Goal: Navigation & Orientation: Find specific page/section

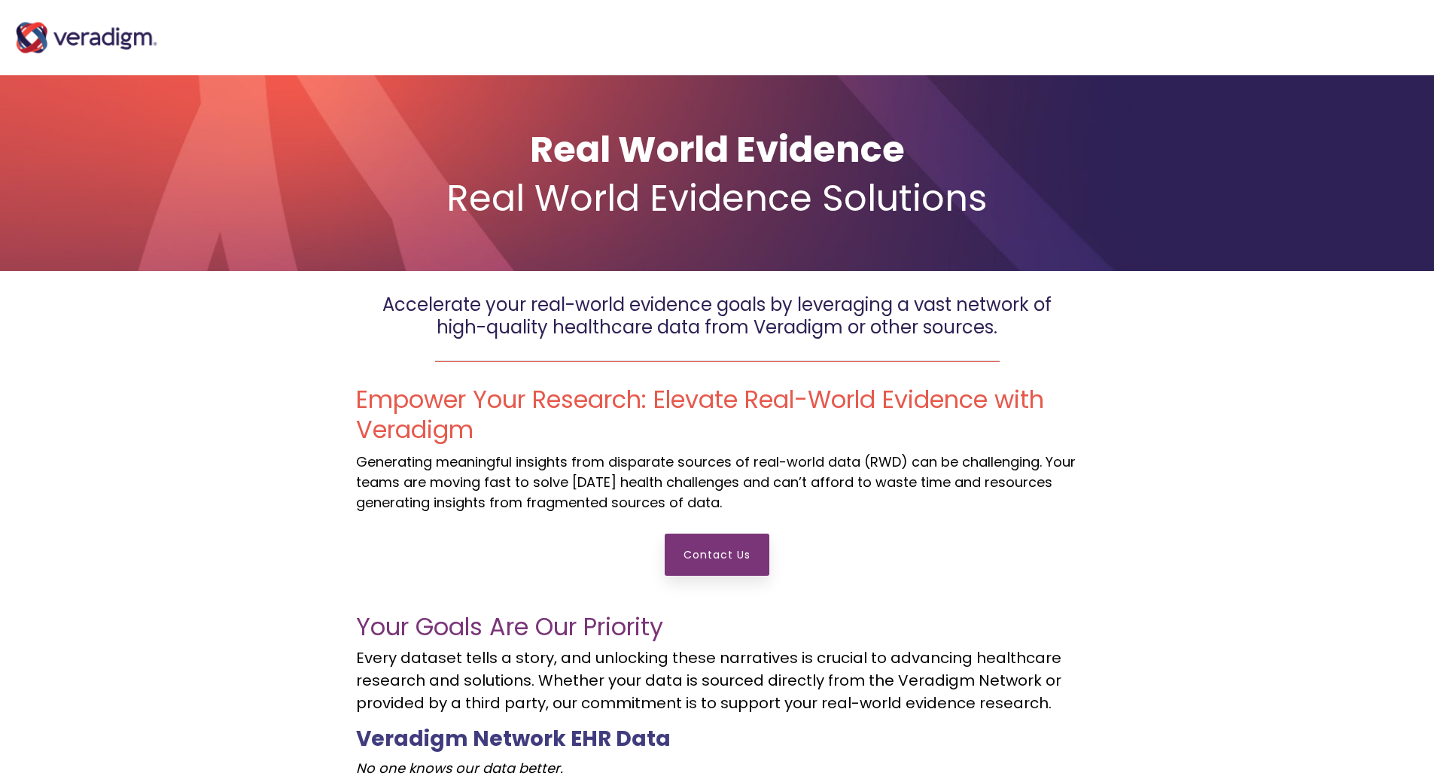
click at [122, 43] on img "Main Navigation" at bounding box center [86, 38] width 151 height 60
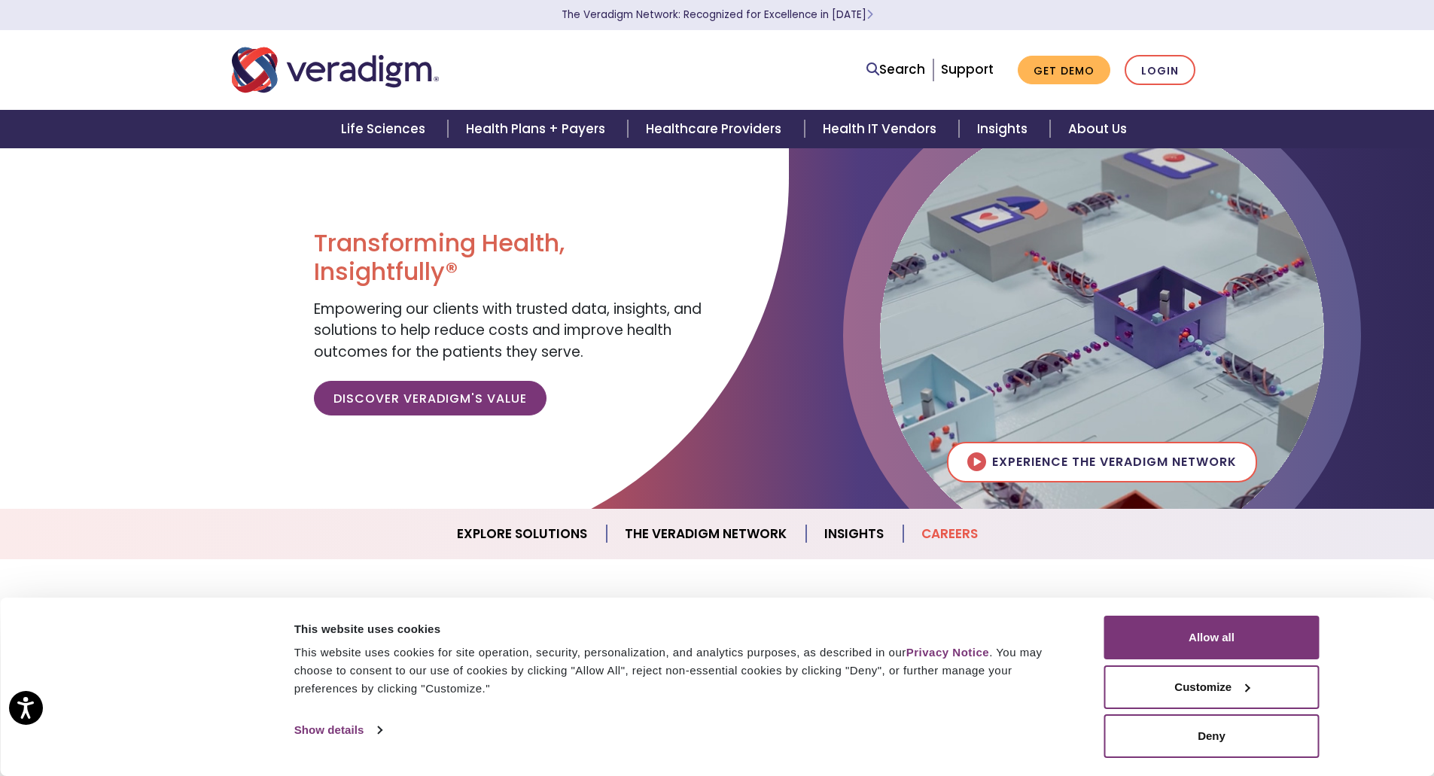
click at [945, 534] on link "Careers" at bounding box center [949, 534] width 93 height 38
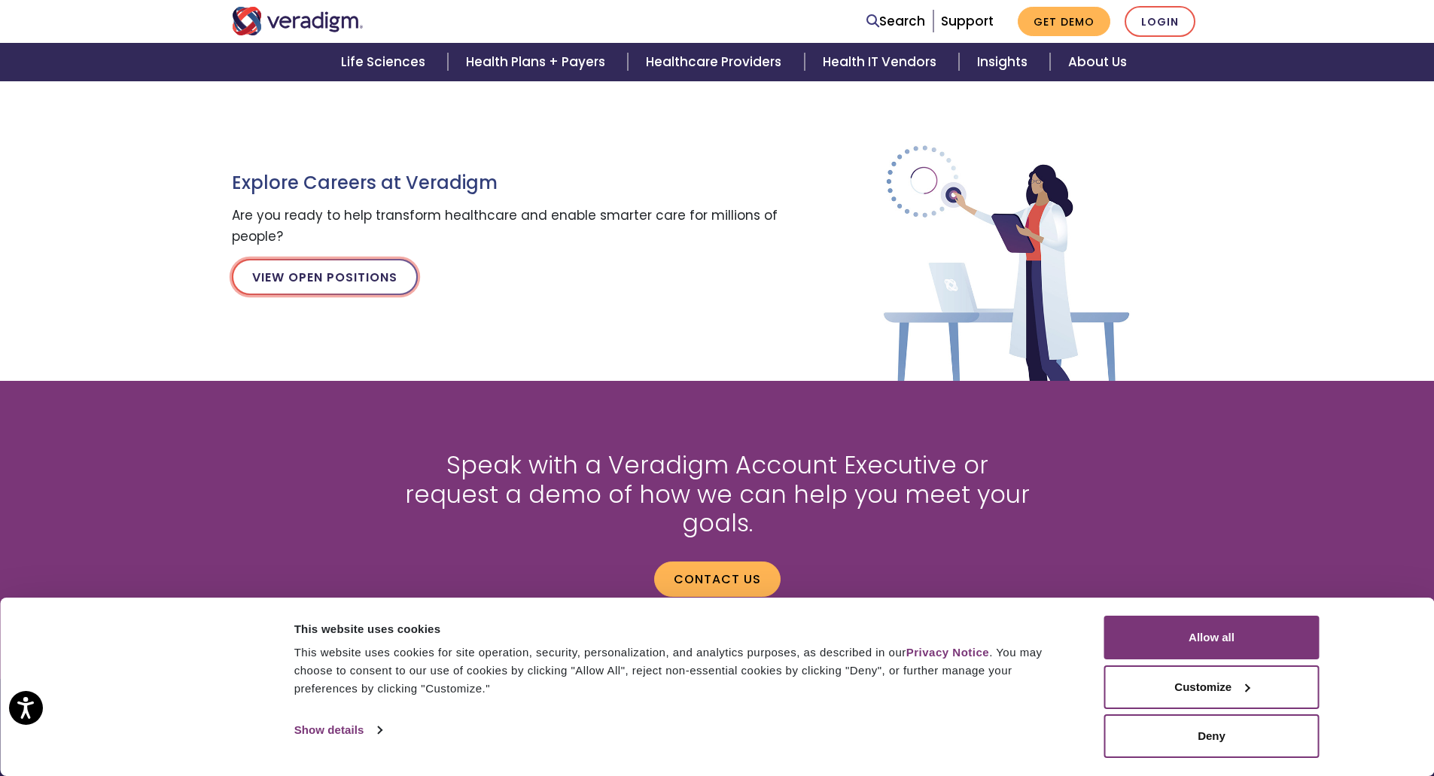
click at [344, 282] on link "View Open Positions" at bounding box center [325, 277] width 186 height 36
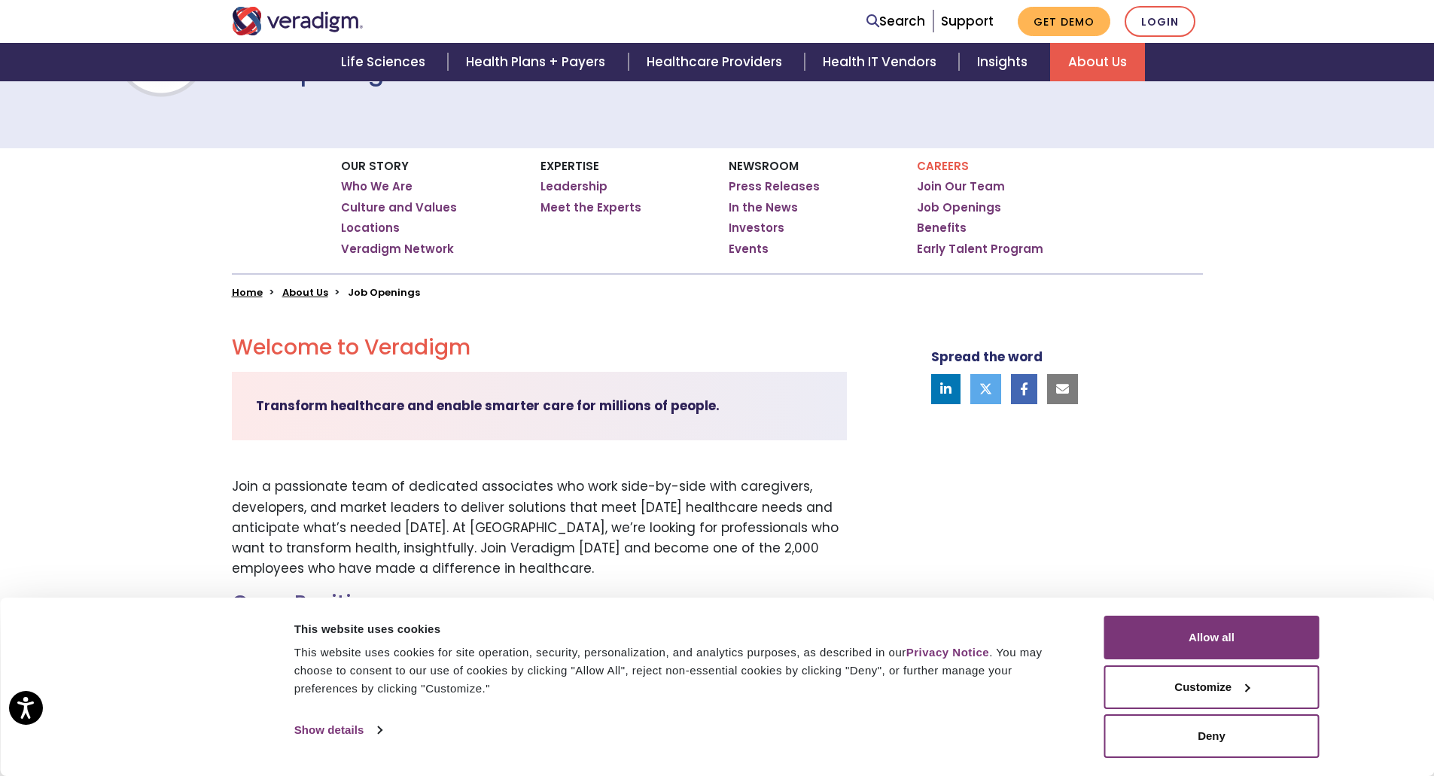
scroll to position [151, 0]
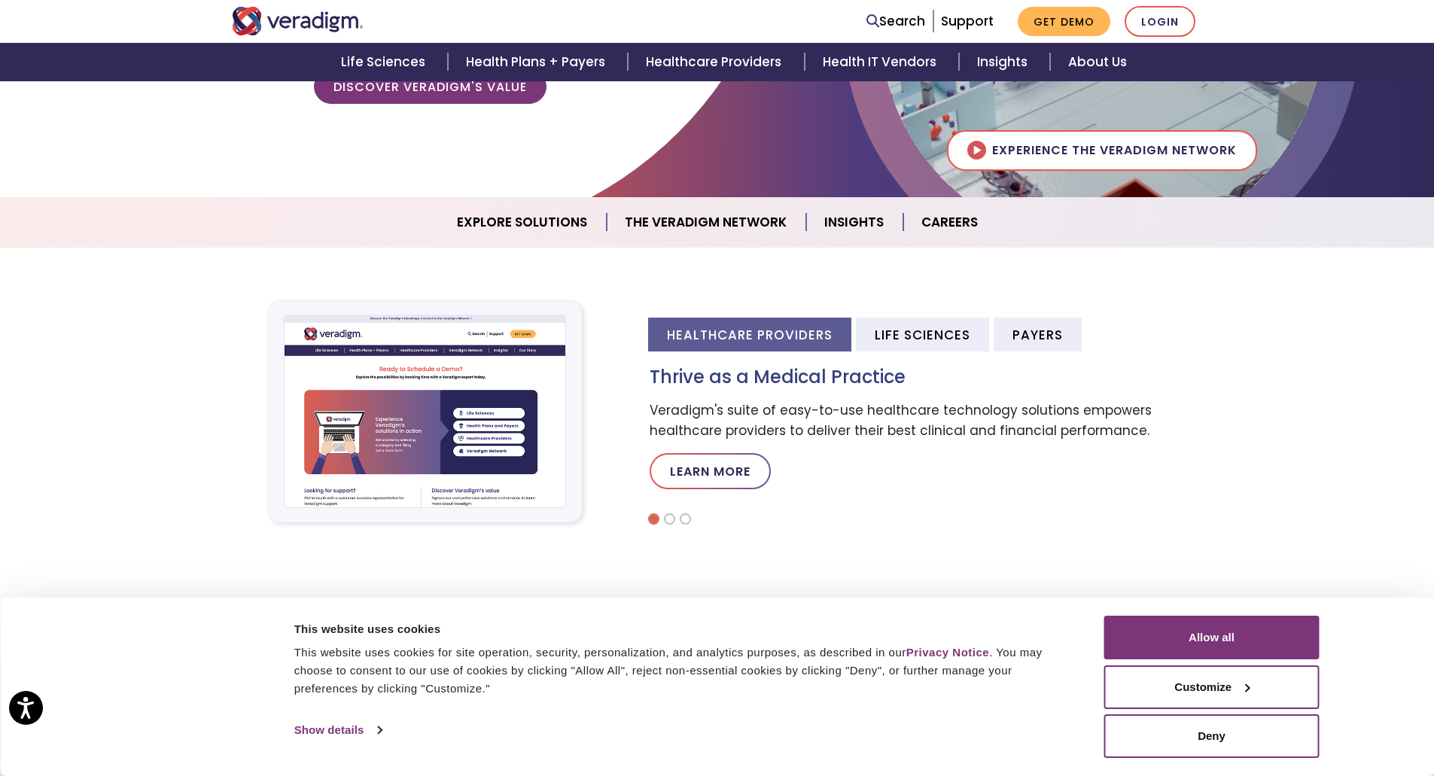
scroll to position [310, 0]
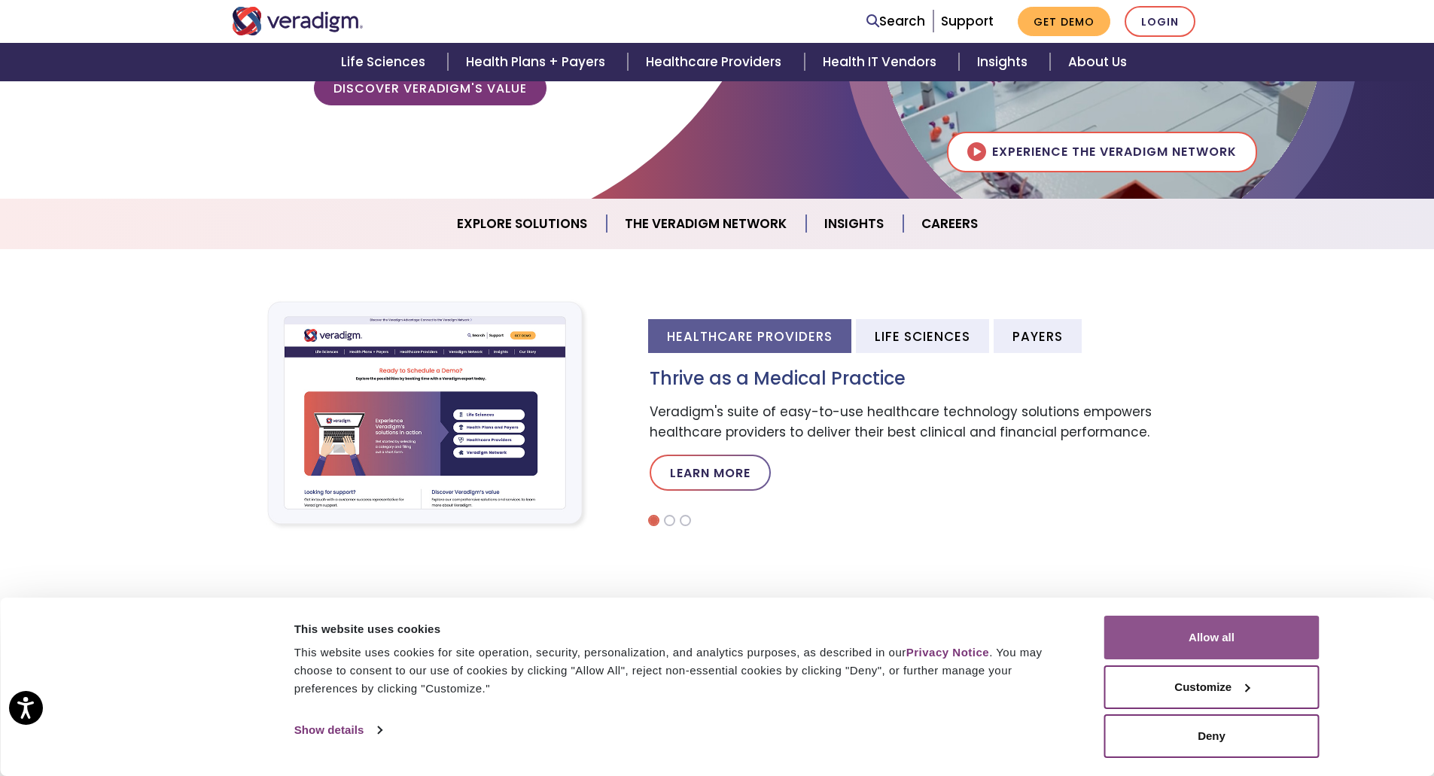
click at [1200, 635] on button "Allow all" at bounding box center [1211, 638] width 215 height 44
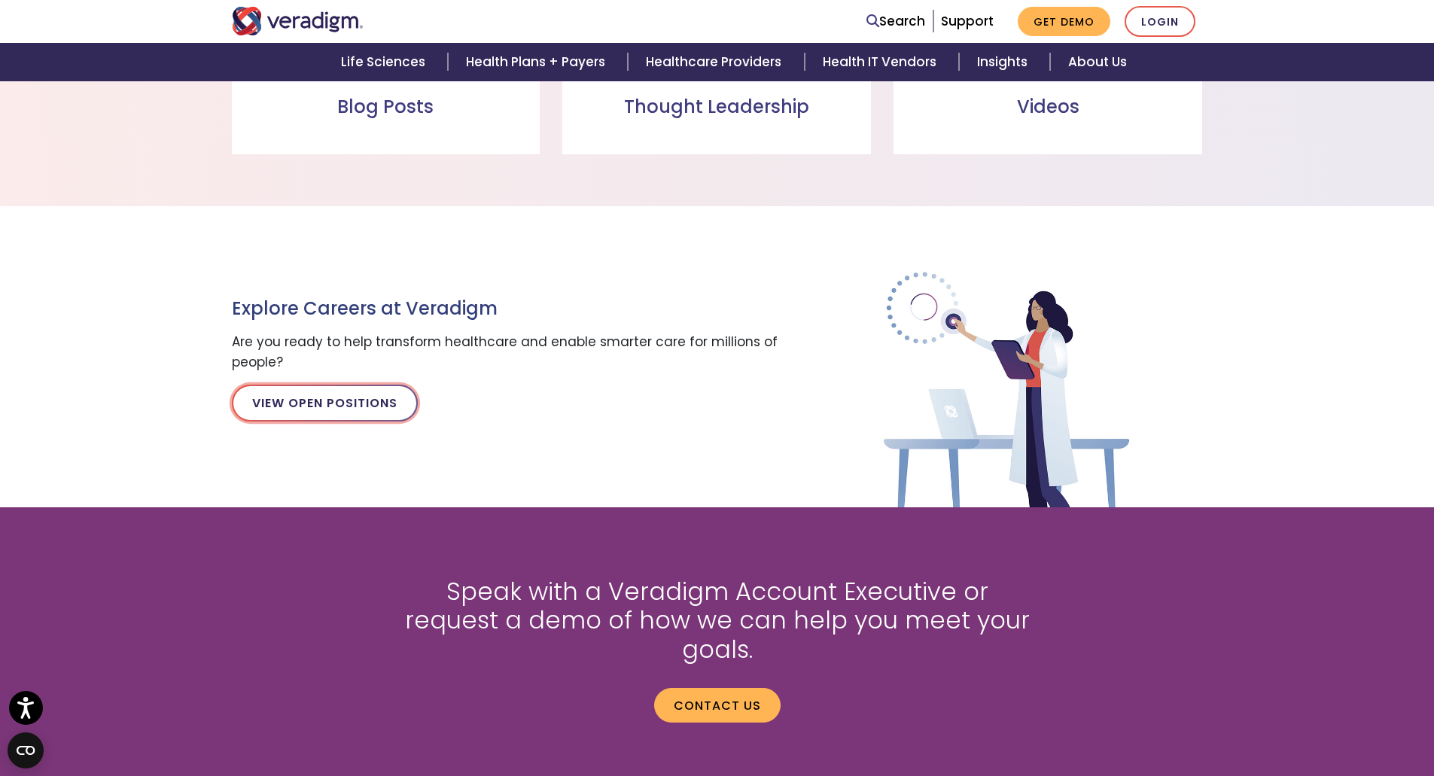
scroll to position [1590, 0]
click at [366, 411] on link "View Open Positions" at bounding box center [325, 403] width 186 height 36
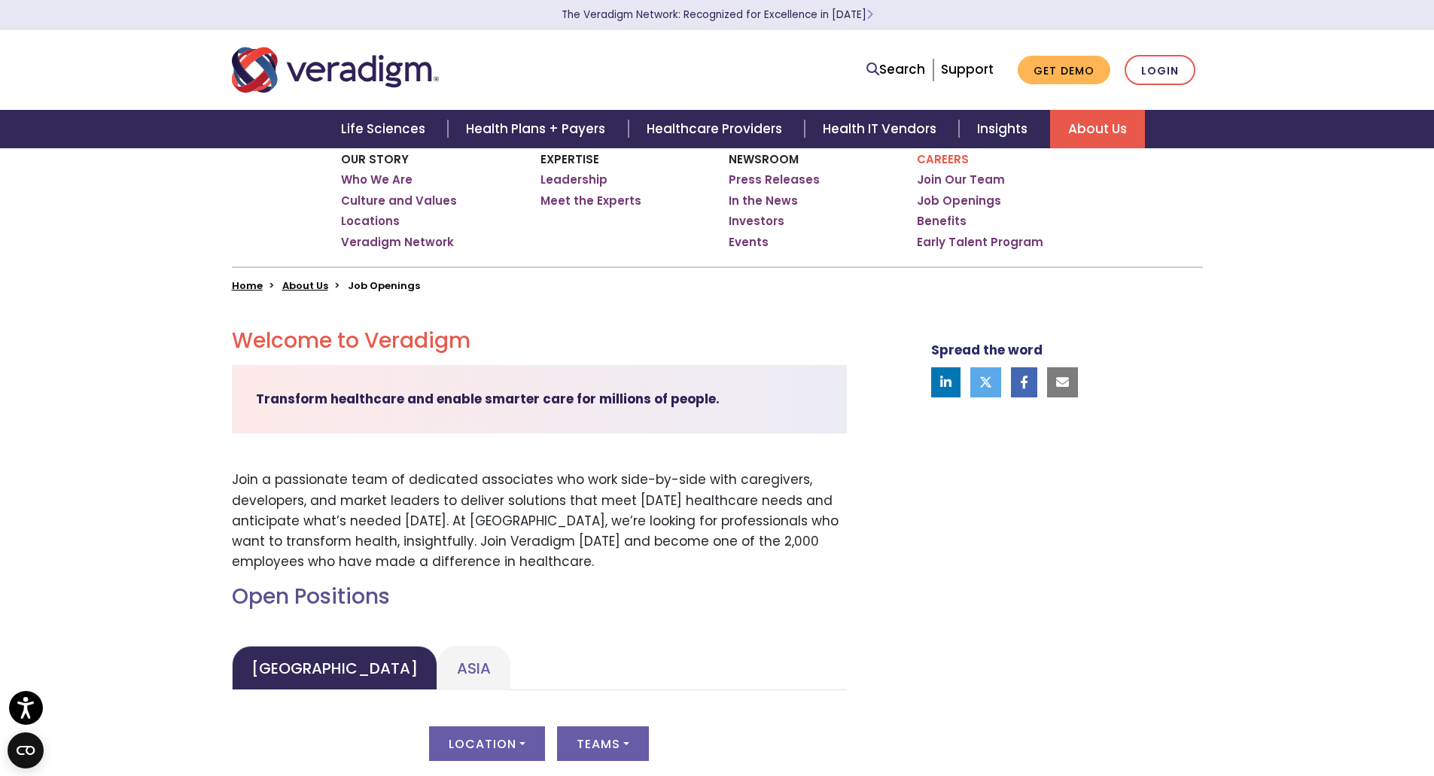
scroll to position [8, 0]
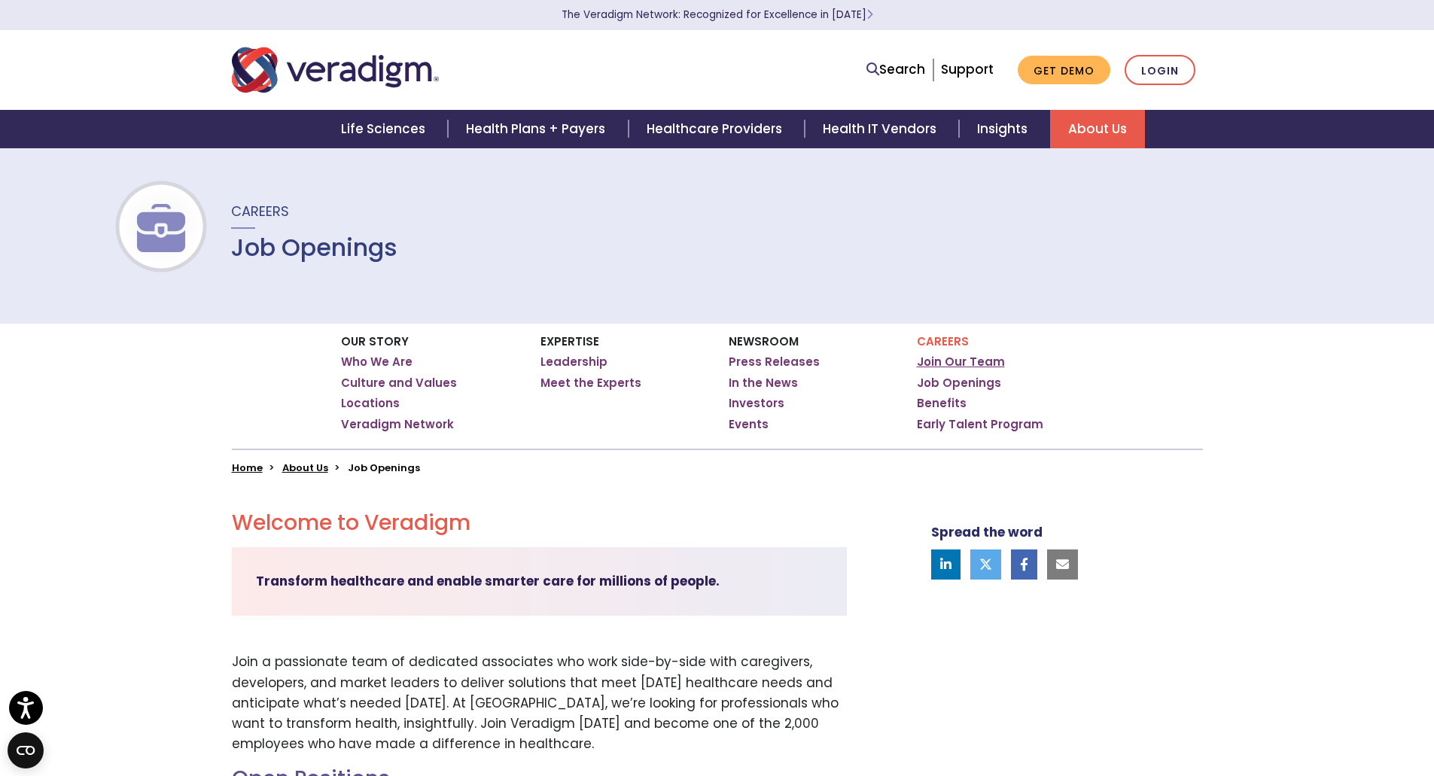
click at [928, 359] on link "Join Our Team" at bounding box center [961, 361] width 88 height 15
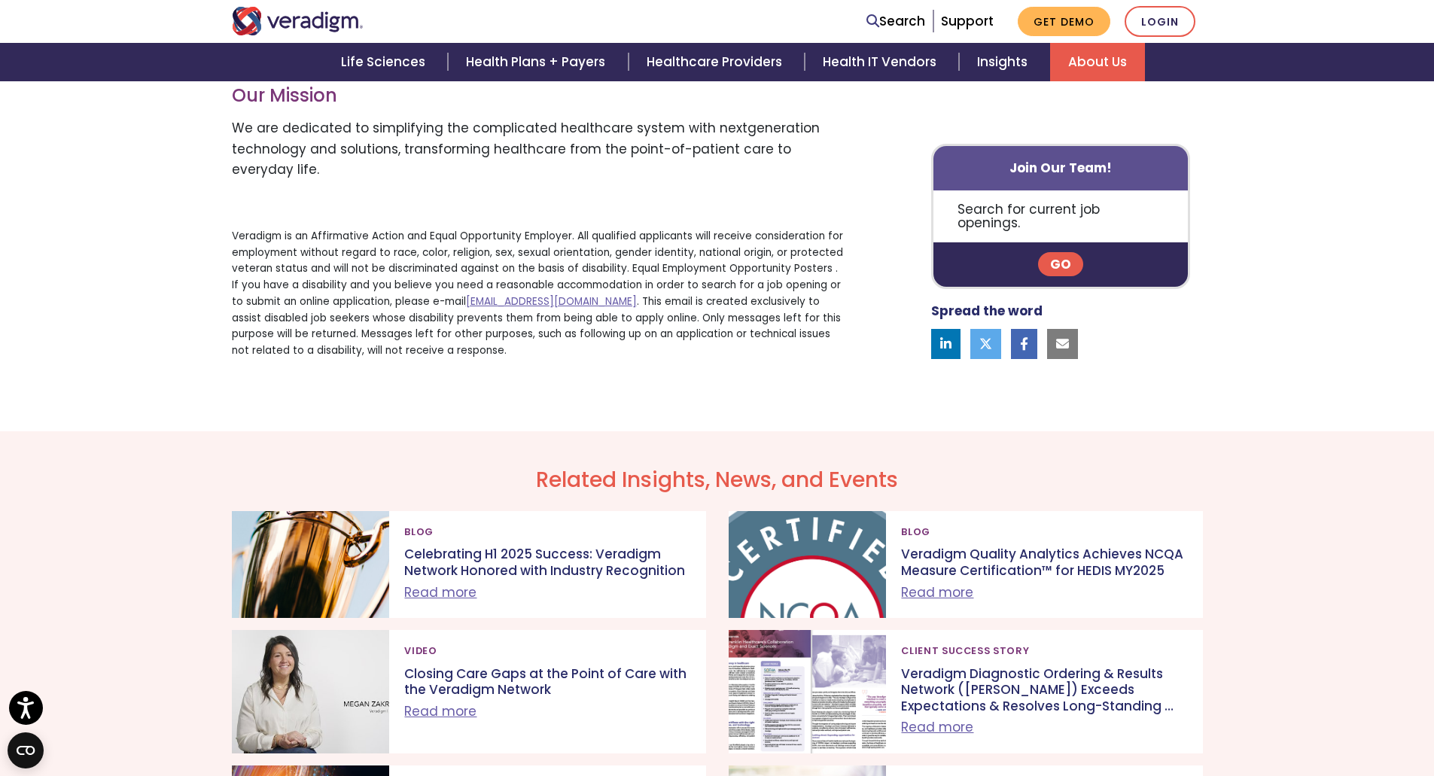
scroll to position [1204, 0]
